Goal: Transaction & Acquisition: Book appointment/travel/reservation

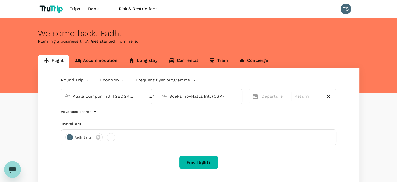
drag, startPoint x: 125, startPoint y: 97, endPoint x: 61, endPoint y: 96, distance: 64.0
click at [61, 96] on div "Kuala Lumpur Intl (KUL) Soekarno-Hatta Intl (CGK)" at bounding box center [152, 96] width 182 height 16
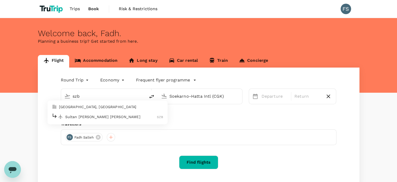
click at [84, 117] on p "Sultan [PERSON_NAME] [PERSON_NAME]" at bounding box center [111, 116] width 92 height 5
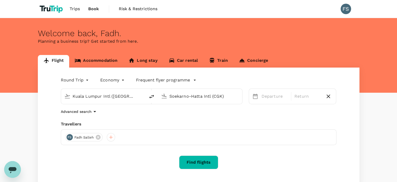
type input "Sultan [PERSON_NAME] [PERSON_NAME] (SZB)"
click at [183, 94] on input "Soekarno-Hatta Intl (CGK)" at bounding box center [201, 96] width 62 height 8
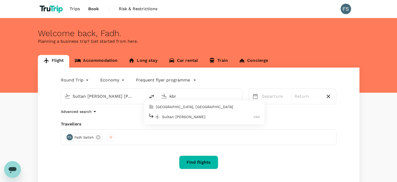
click at [177, 118] on p "Sultan [PERSON_NAME]" at bounding box center [208, 116] width 92 height 5
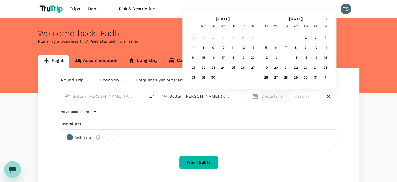
type input "Sultan [PERSON_NAME] (KBR)"
click at [327, 17] on span "Next Month" at bounding box center [327, 19] width 0 height 6
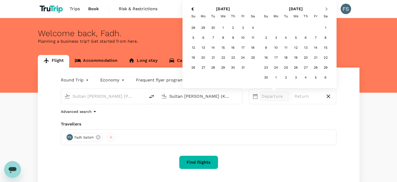
click at [327, 12] on button "Next Month" at bounding box center [327, 9] width 8 height 8
click at [288, 67] on div "30" at bounding box center [286, 67] width 10 height 10
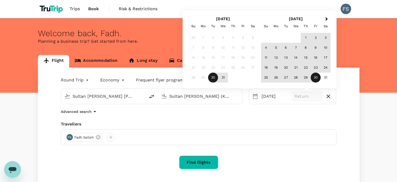
click at [314, 78] on div "30" at bounding box center [316, 78] width 10 height 10
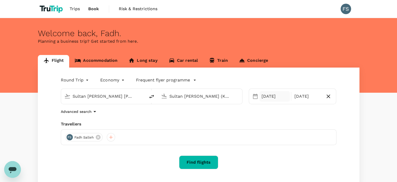
click at [274, 99] on div "[DATE]" at bounding box center [275, 96] width 31 height 10
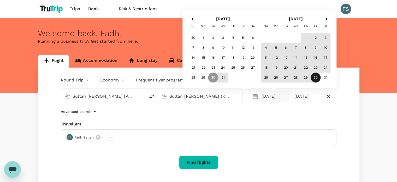
click at [314, 79] on div "30" at bounding box center [316, 78] width 10 height 10
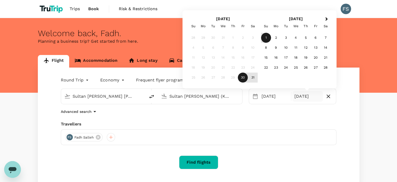
click at [266, 37] on div "1" at bounding box center [266, 38] width 10 height 10
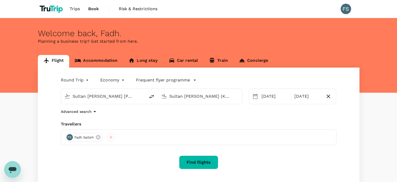
click at [206, 165] on button "Find flights" at bounding box center [198, 162] width 39 height 14
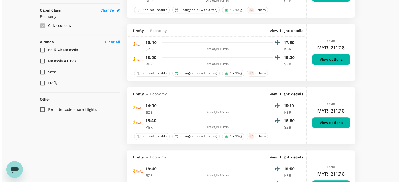
scroll to position [287, 0]
